Goal: Task Accomplishment & Management: Manage account settings

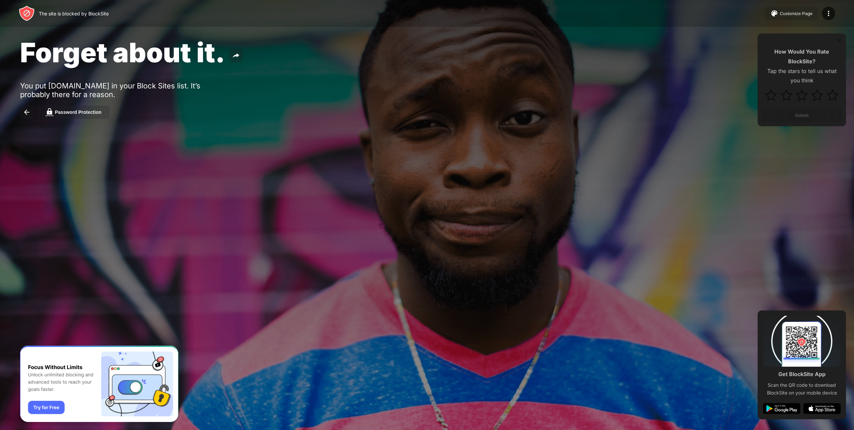
click at [94, 105] on button "Password Protection" at bounding box center [73, 111] width 72 height 13
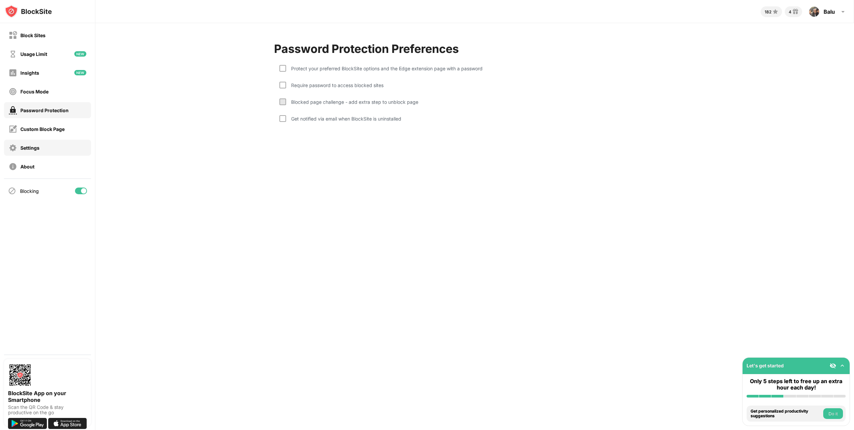
click at [39, 152] on div "Settings" at bounding box center [47, 148] width 87 height 16
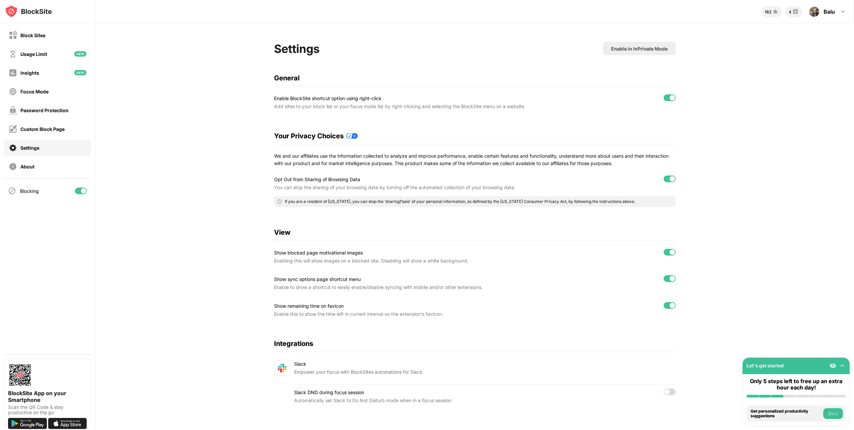
click at [42, 191] on div "Blocking" at bounding box center [47, 191] width 87 height 16
click at [34, 201] on div "Blocking" at bounding box center [47, 191] width 95 height 24
click at [37, 185] on div "Blocking" at bounding box center [47, 191] width 87 height 16
click at [771, 13] on img at bounding box center [775, 12] width 8 height 8
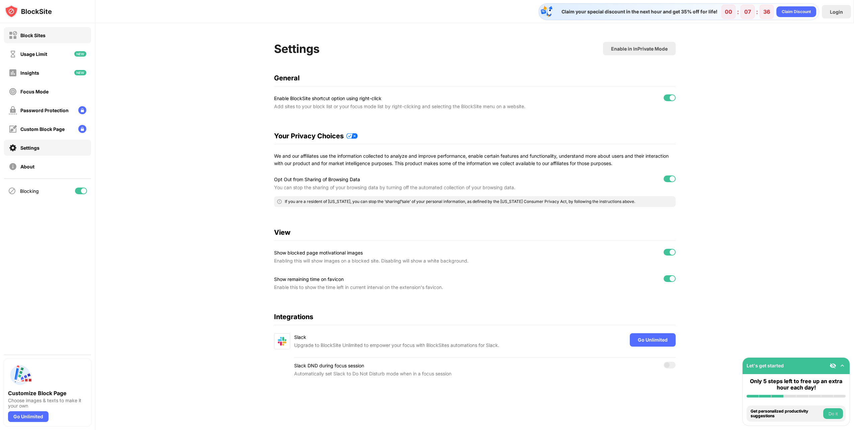
click at [36, 31] on div "Block Sites" at bounding box center [27, 35] width 37 height 8
